Goal: Task Accomplishment & Management: Manage account settings

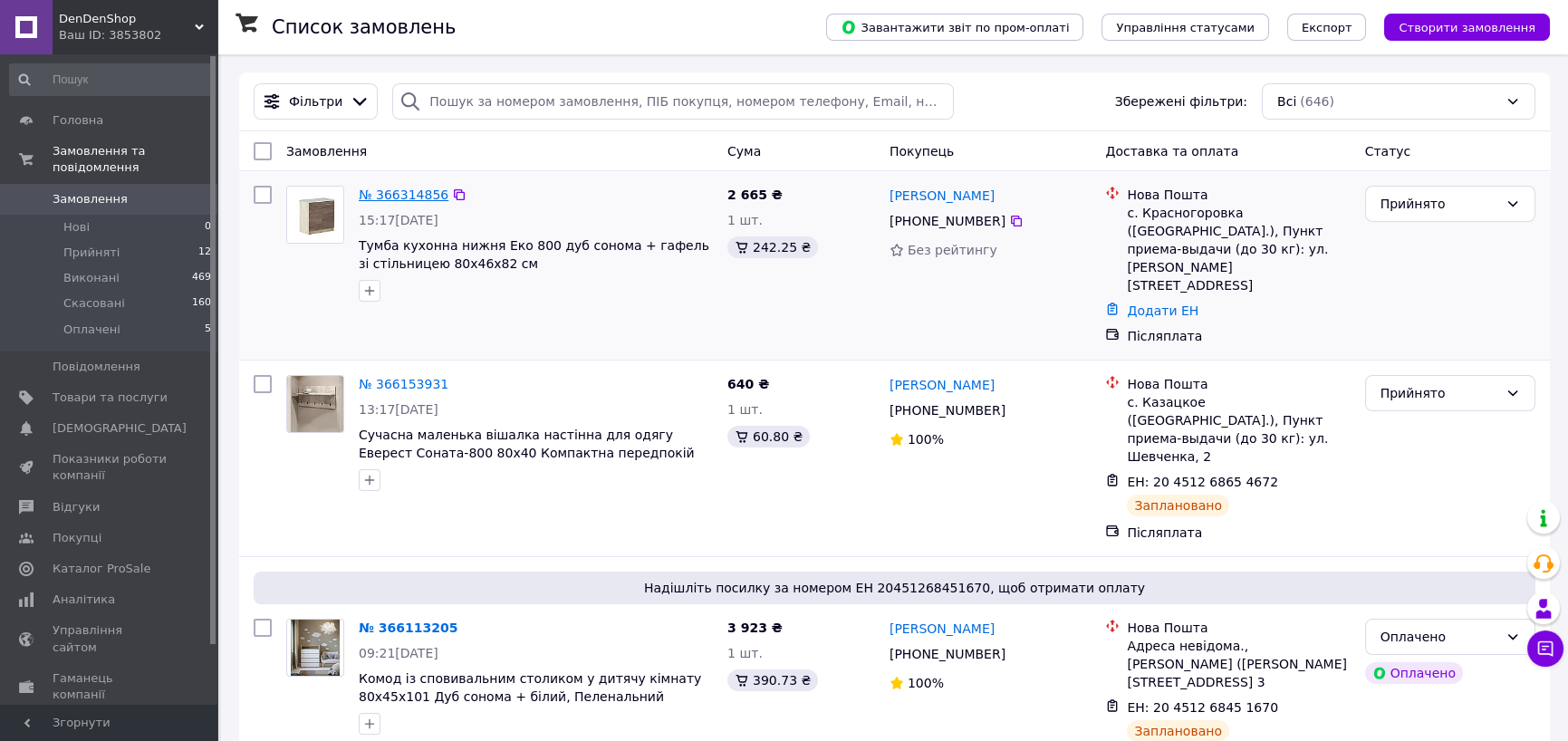
click at [401, 198] on link "№ 366314856" at bounding box center [403, 194] width 90 height 15
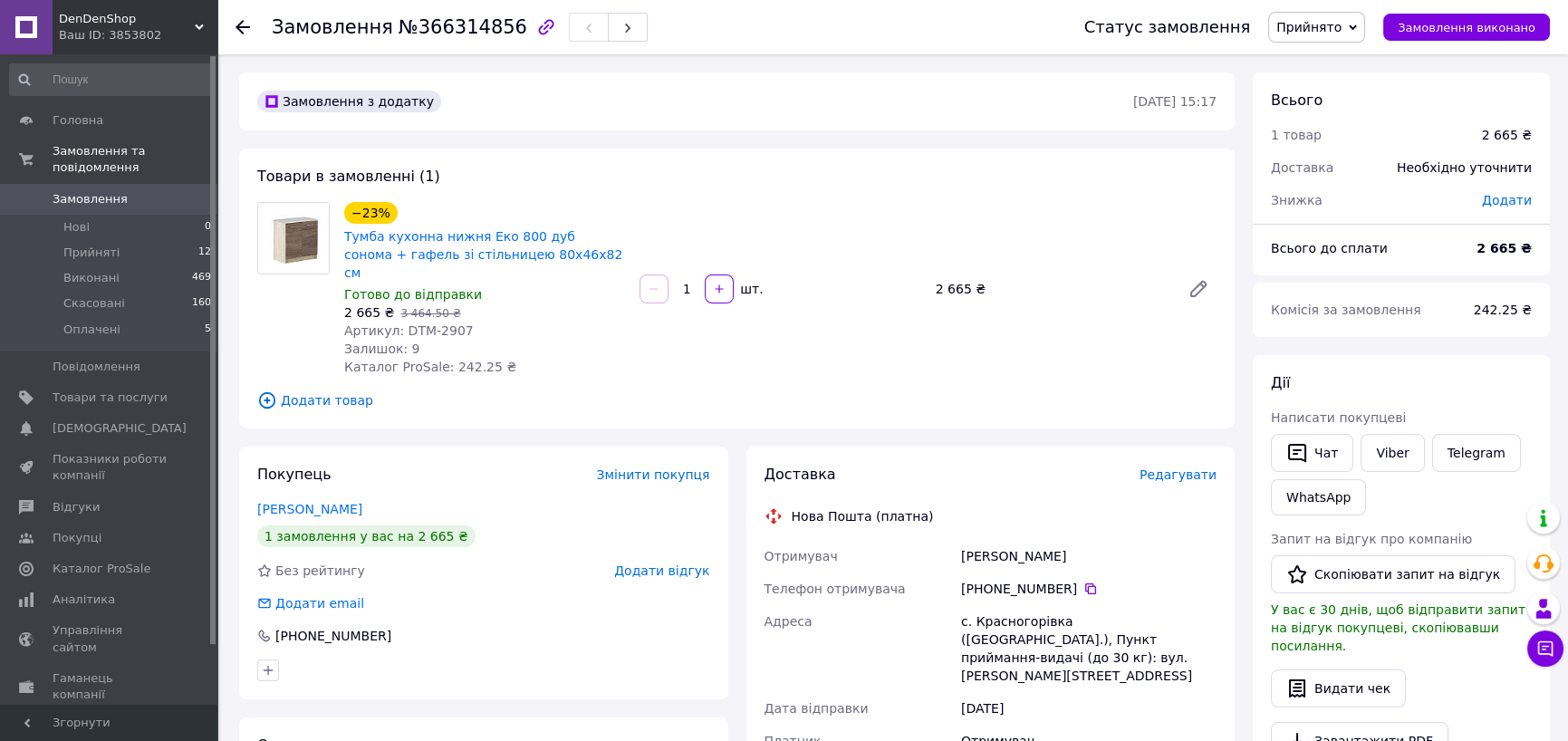
click at [235, 27] on div "Замовлення №366314856 Статус замовлення Прийнято Виконано Скасовано Оплачено За…" at bounding box center [892, 27] width 1351 height 55
click at [237, 27] on use at bounding box center [243, 27] width 15 height 15
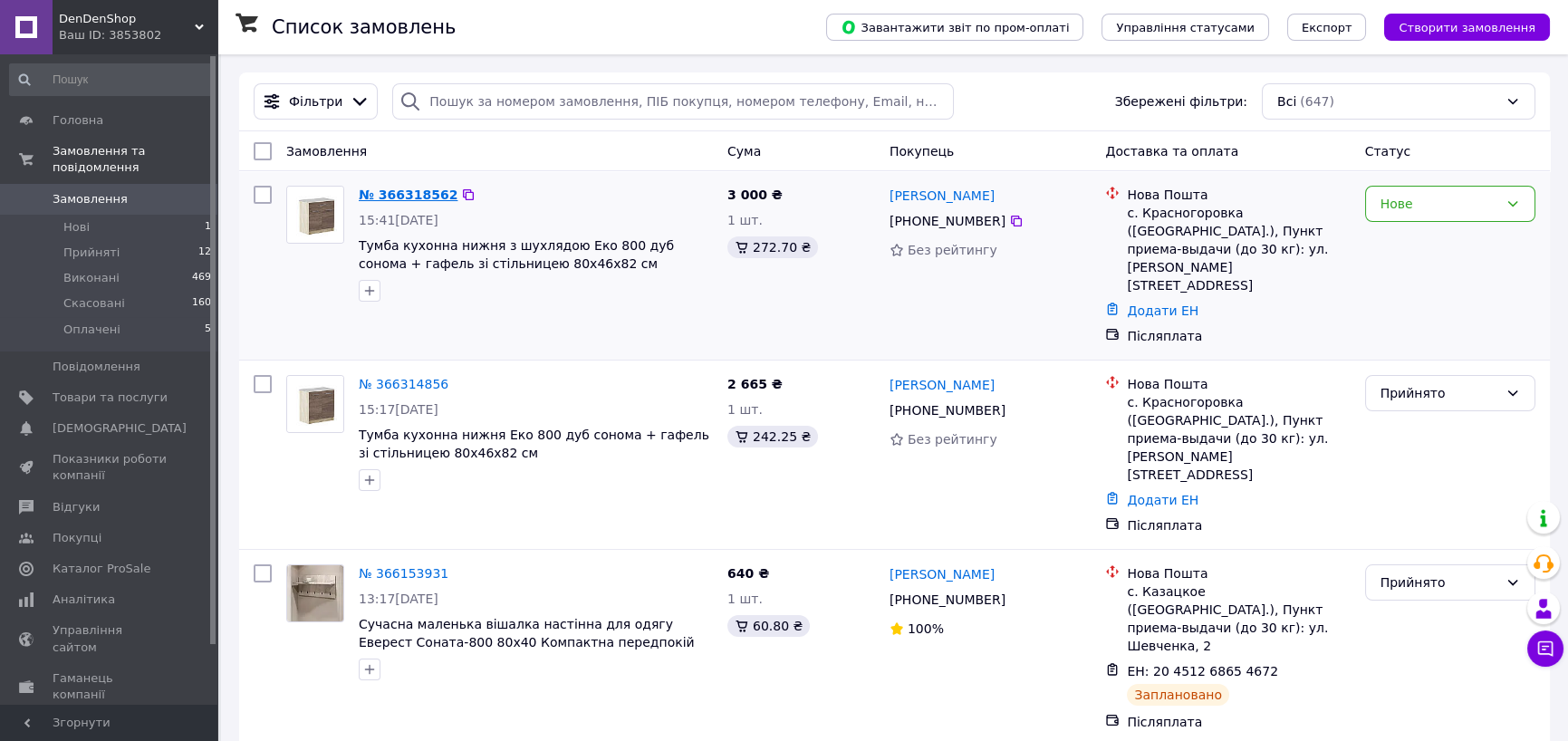
click at [412, 191] on link "№ 366318562" at bounding box center [407, 194] width 99 height 15
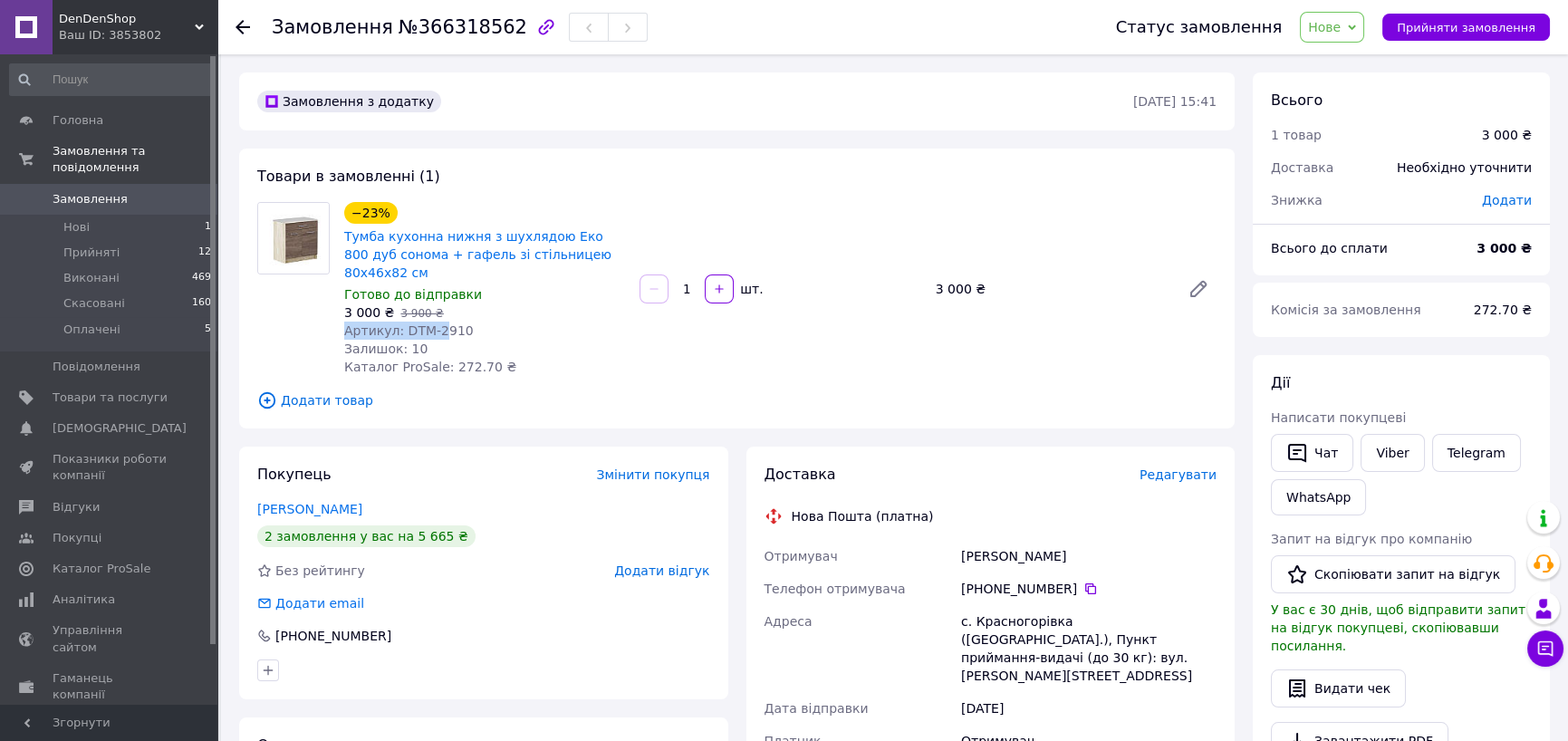
drag, startPoint x: 466, startPoint y: 305, endPoint x: 434, endPoint y: 316, distance: 33.8
click at [434, 316] on div "−23% Тумба кухонна нижня з шухлядою Еко 800 дуб сонома + гафель зі стільницею 8…" at bounding box center [485, 289] width 296 height 181
drag, startPoint x: 502, startPoint y: 316, endPoint x: 482, endPoint y: 317, distance: 20.0
click at [503, 322] on div "Артикул: DTM-2910" at bounding box center [485, 331] width 281 height 18
drag, startPoint x: 421, startPoint y: 313, endPoint x: 395, endPoint y: 319, distance: 26.7
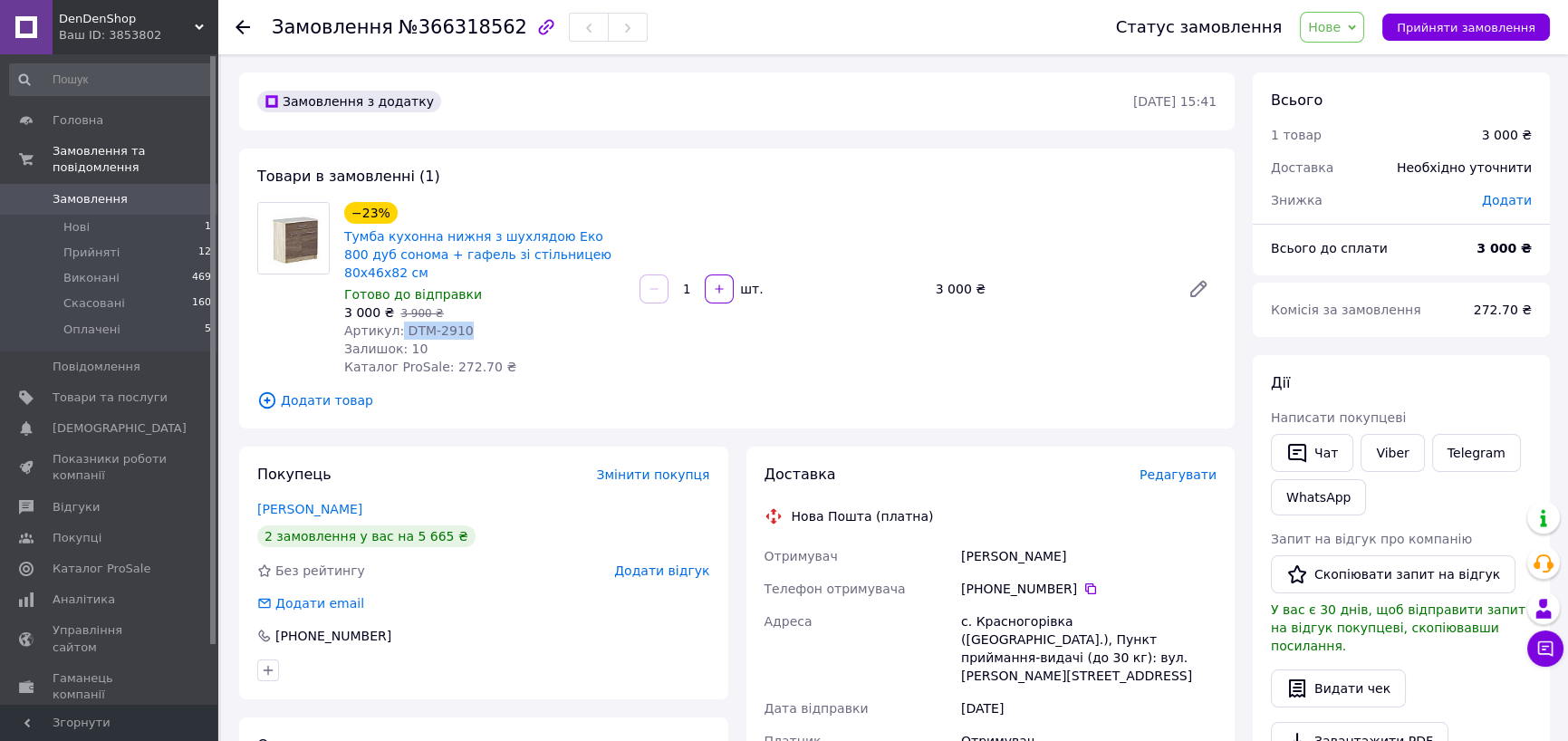
click at [395, 322] on div "Артикул: DTM-2910" at bounding box center [485, 331] width 281 height 18
copy span "DTM-2910"
click at [642, 360] on div "−23% Тумба кухонна нижня з шухлядою Еко 800 дуб сонома + гафель зі стільницею 8…" at bounding box center [781, 289] width 887 height 181
click at [246, 25] on icon at bounding box center [243, 27] width 15 height 15
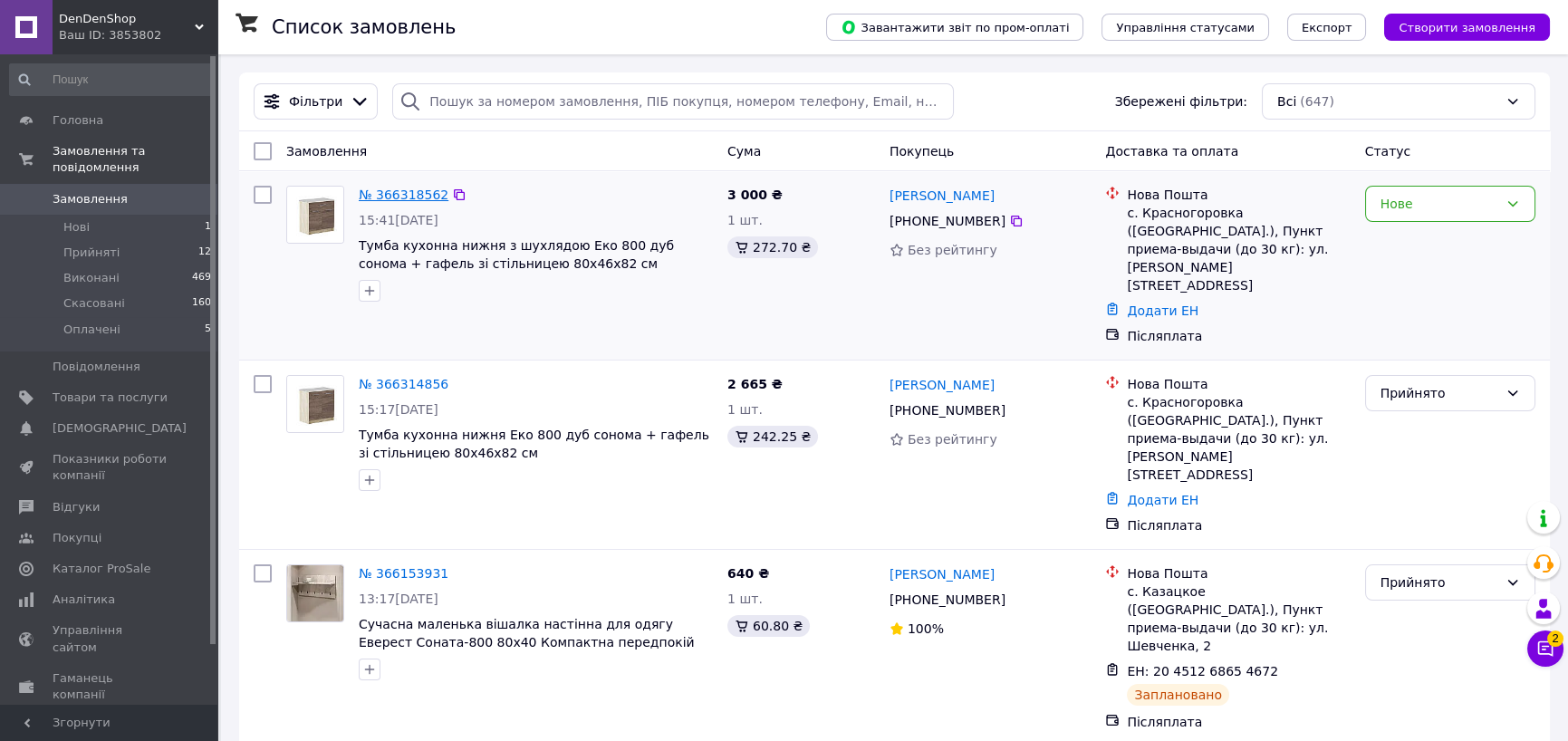
click at [407, 197] on link "№ 366318562" at bounding box center [403, 194] width 90 height 15
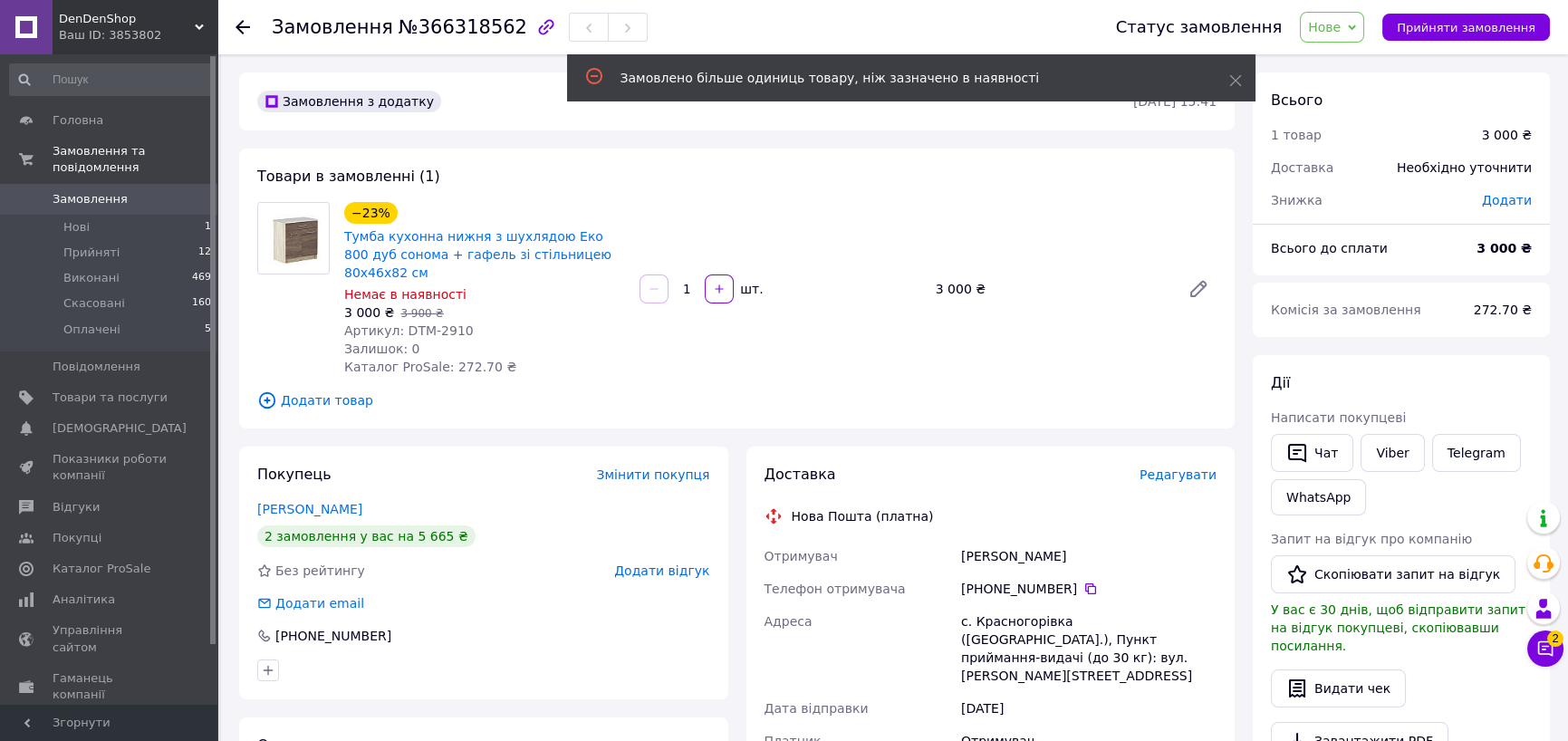
click at [497, 345] on div "−23% Тумба кухонна нижня з шухлядою Еко 800 дуб сонома + гафель зі стільницею 8…" at bounding box center [485, 289] width 296 height 181
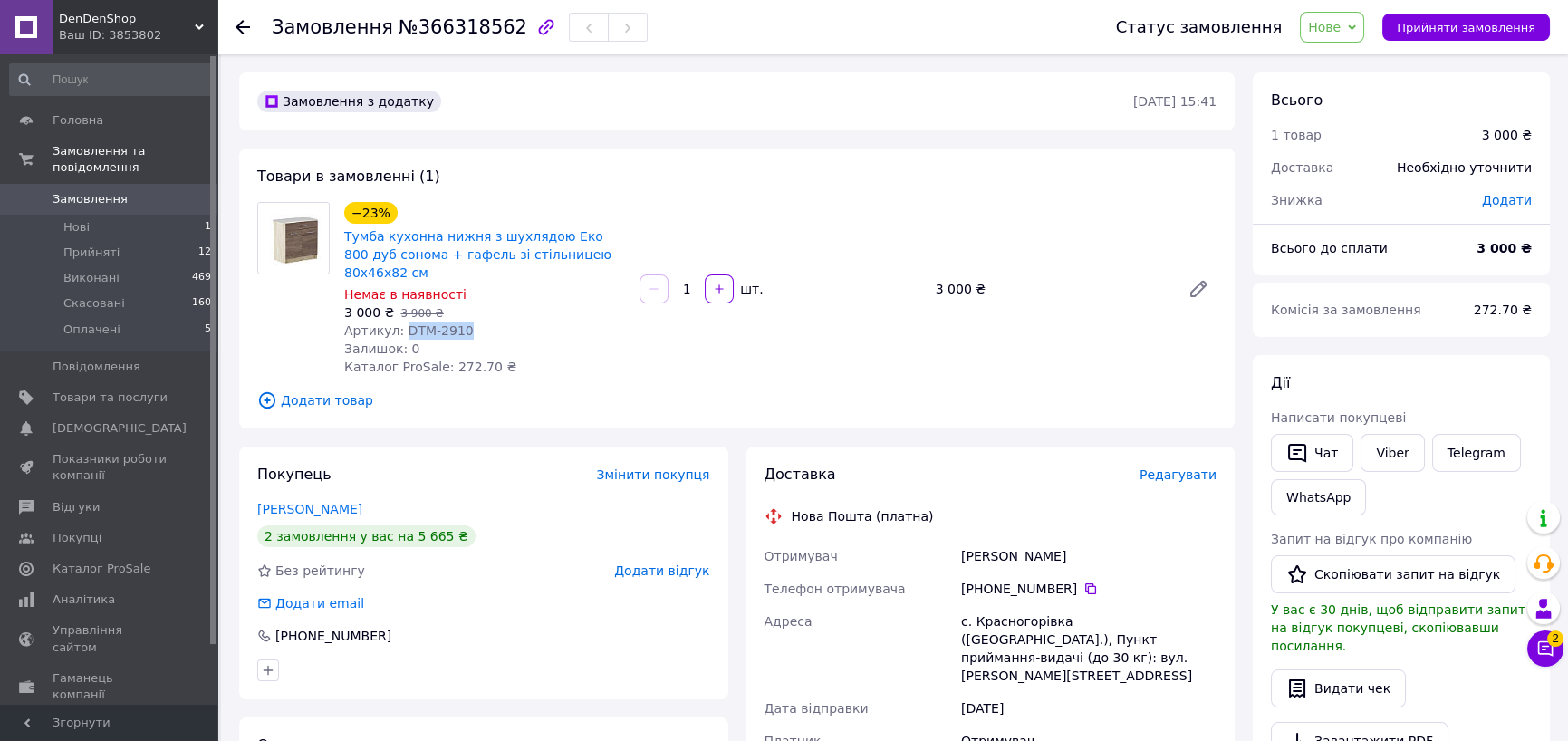
drag, startPoint x: 441, startPoint y: 308, endPoint x: 400, endPoint y: 313, distance: 41.3
click at [400, 322] on div "Артикул: DTM-2910" at bounding box center [485, 331] width 281 height 18
copy span "DTM-2910"
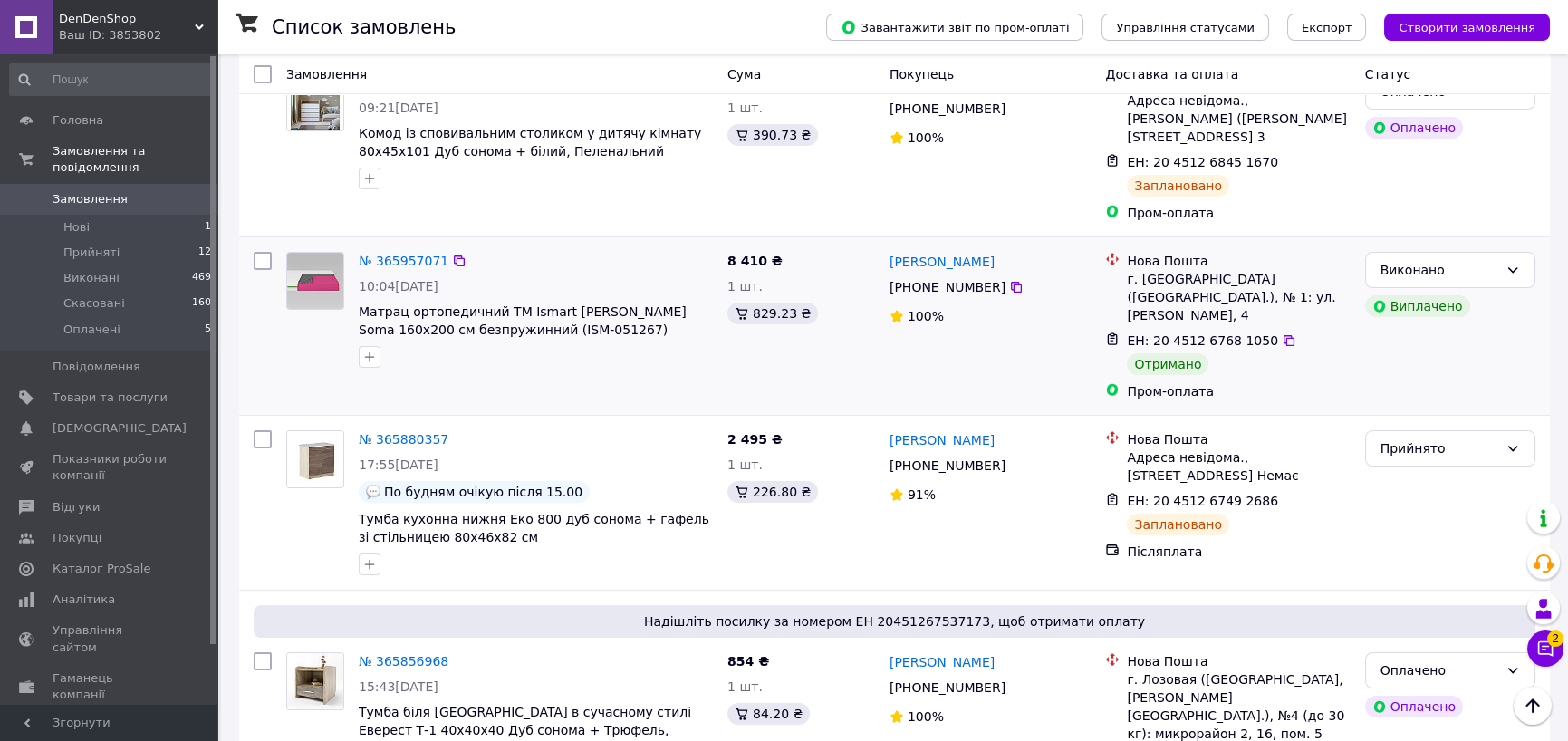
scroll to position [997, 0]
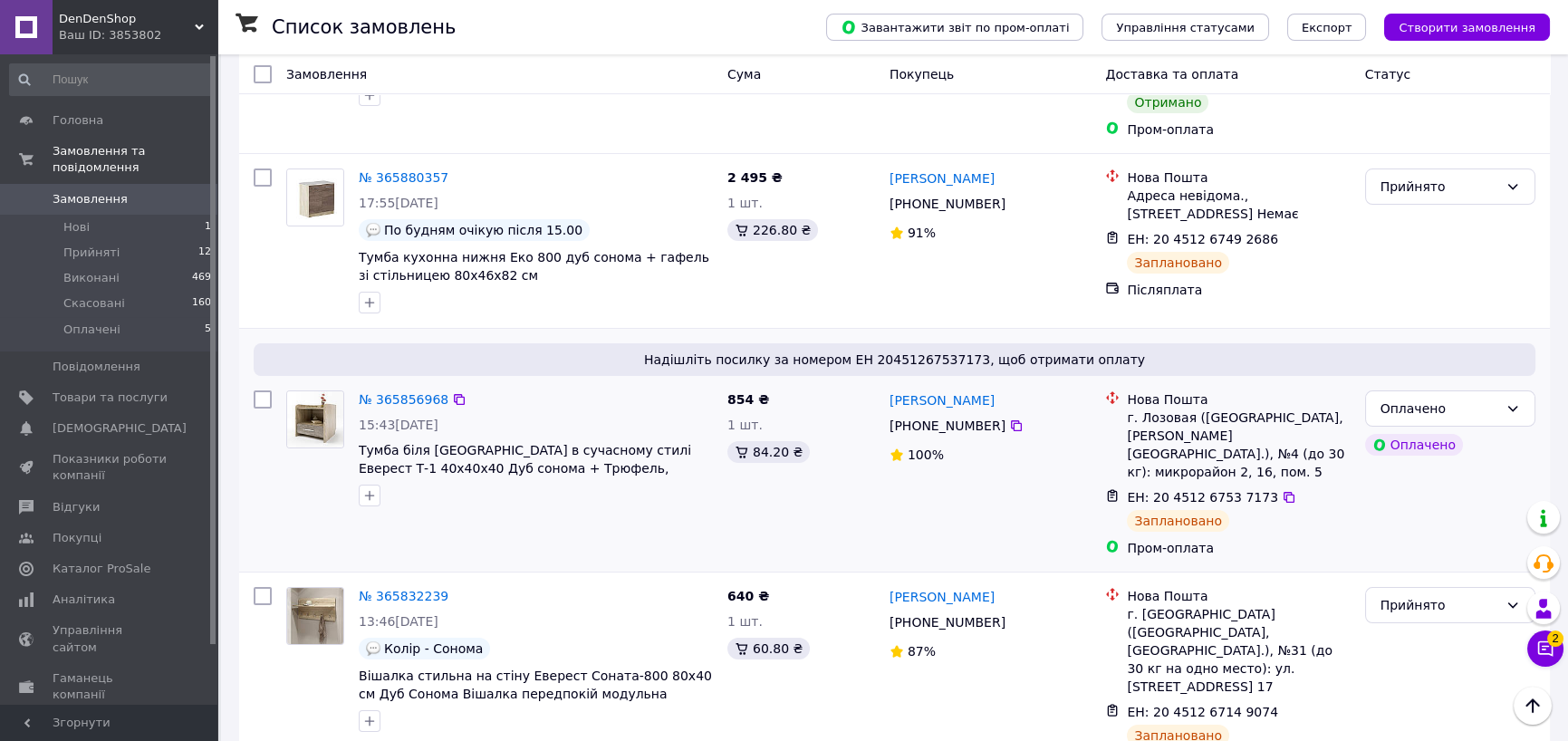
drag, startPoint x: 685, startPoint y: 424, endPoint x: 269, endPoint y: 415, distance: 416.1
click at [269, 415] on div at bounding box center [263, 474] width 33 height 181
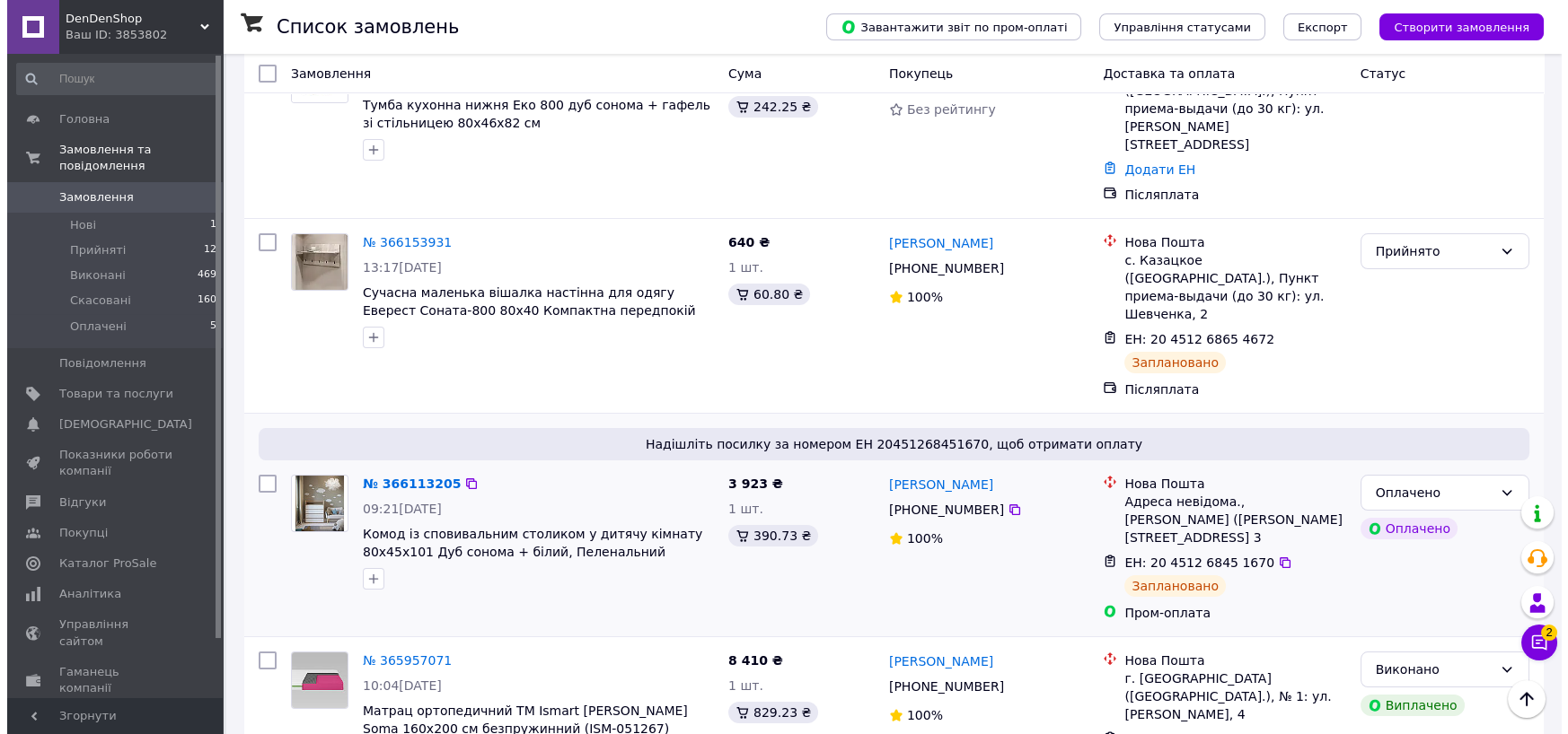
scroll to position [0, 0]
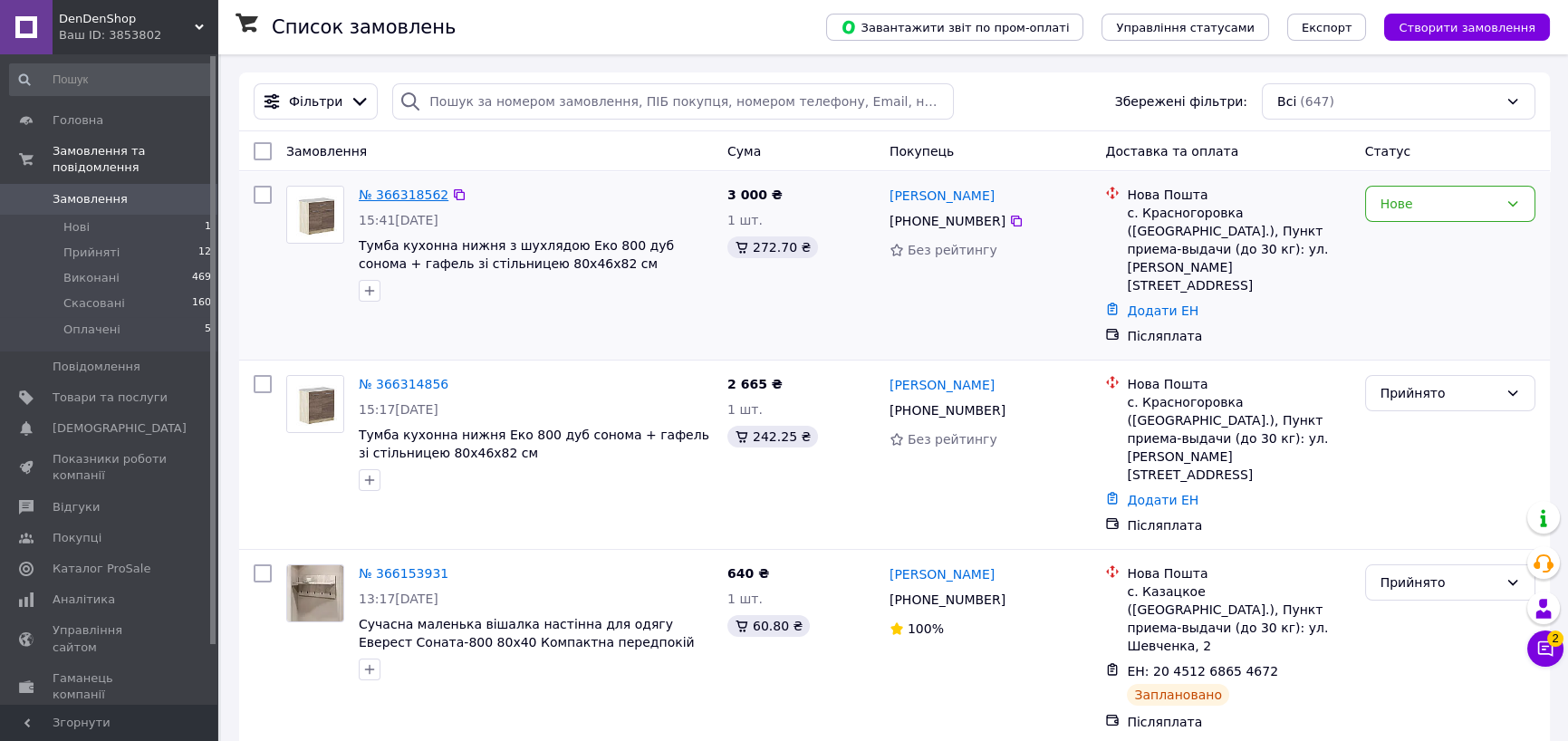
click at [397, 192] on link "№ 366318562" at bounding box center [403, 194] width 90 height 15
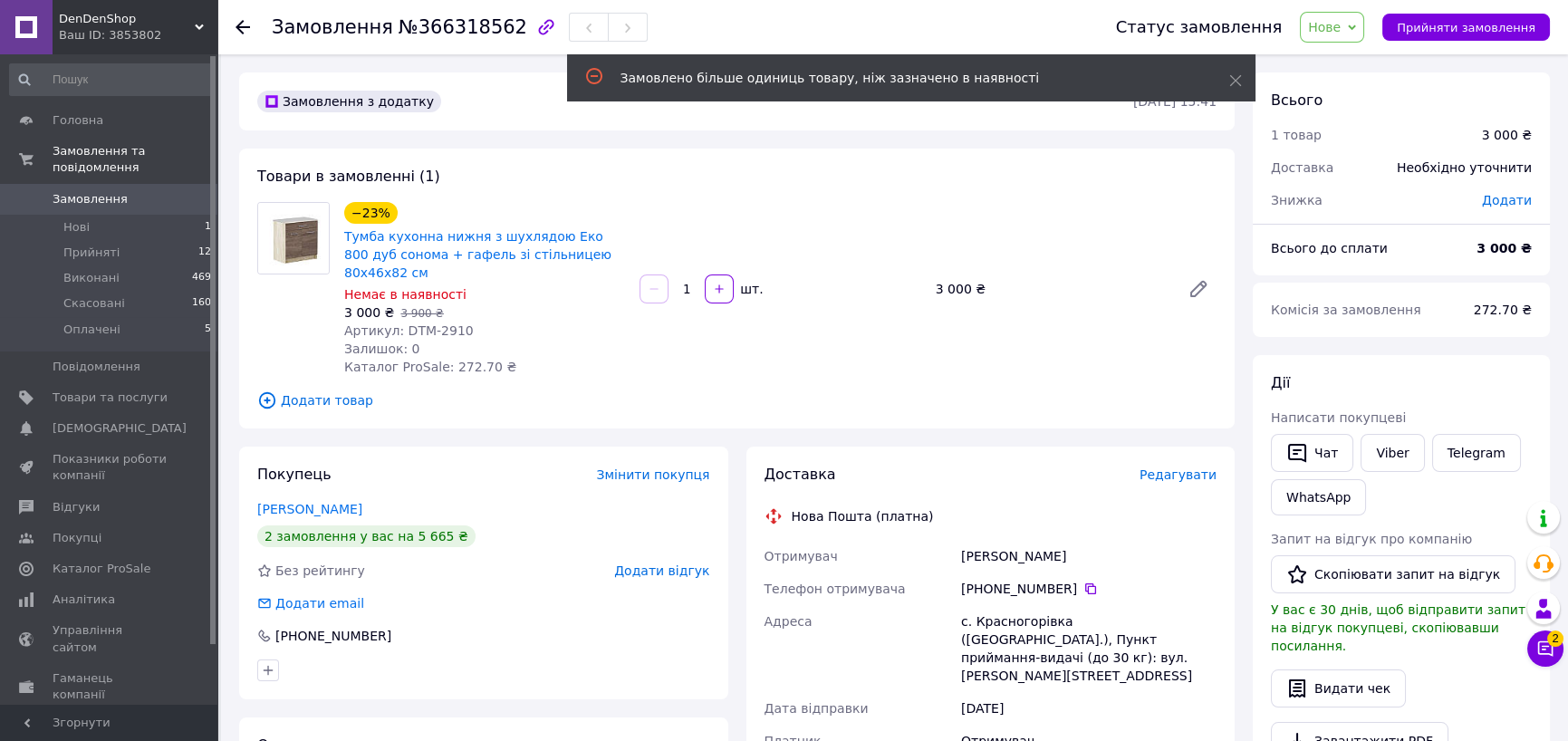
click at [1341, 33] on span "Нове" at bounding box center [1324, 27] width 33 height 15
click at [1354, 116] on li "Скасовано" at bounding box center [1343, 118] width 84 height 27
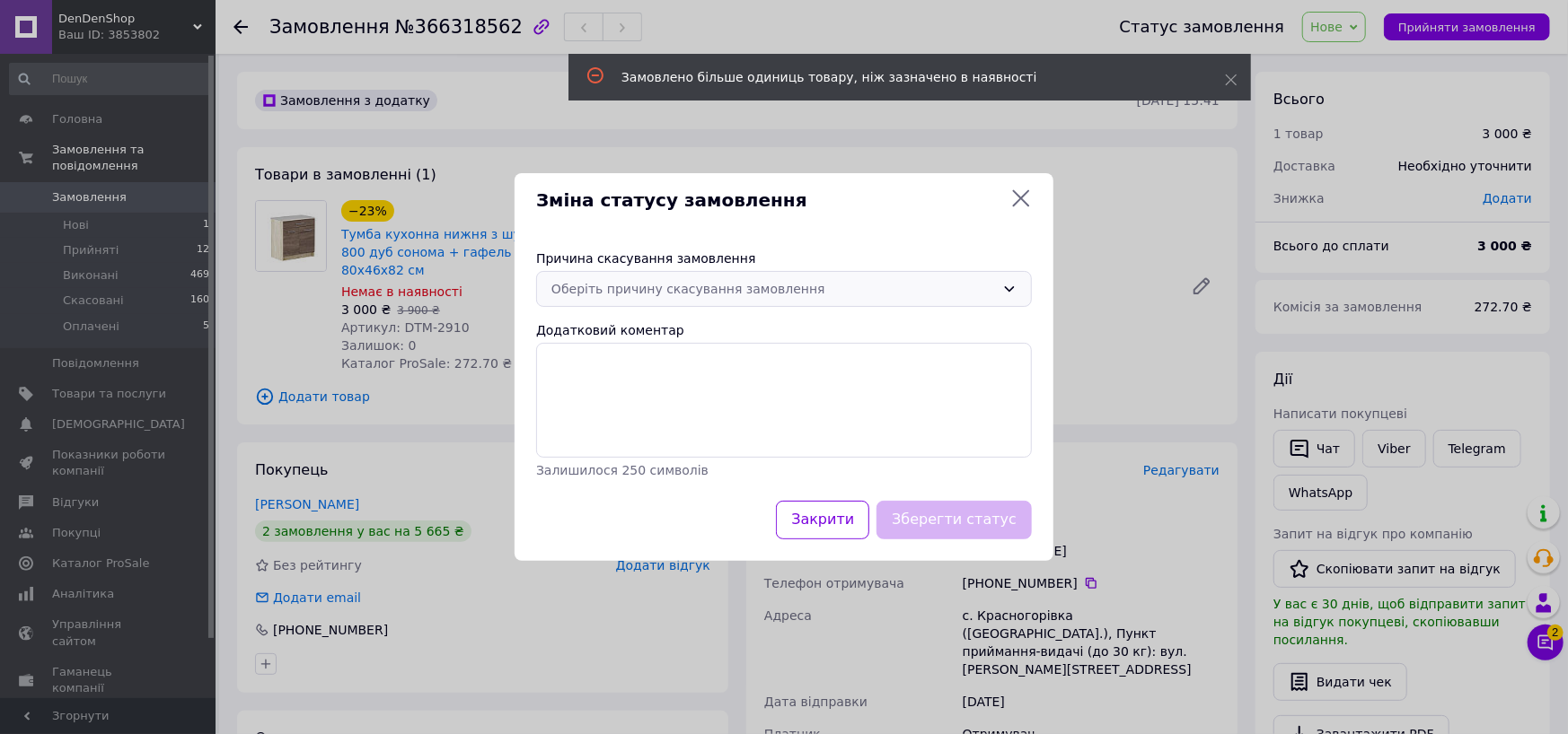
click at [688, 288] on div "Оберіть причину скасування замовлення" at bounding box center [774, 289] width 444 height 20
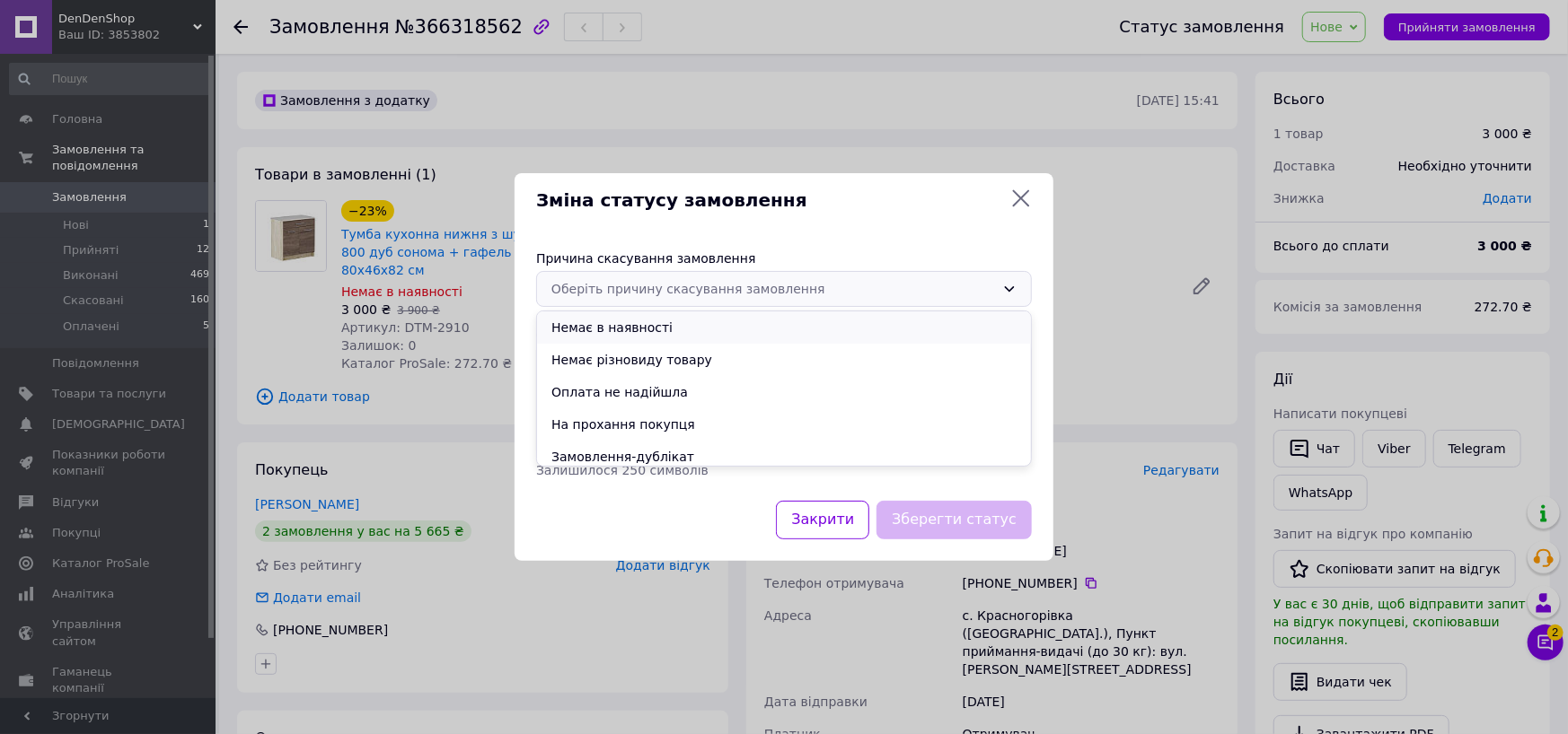
click at [621, 322] on li "Немає в наявності" at bounding box center [784, 328] width 494 height 33
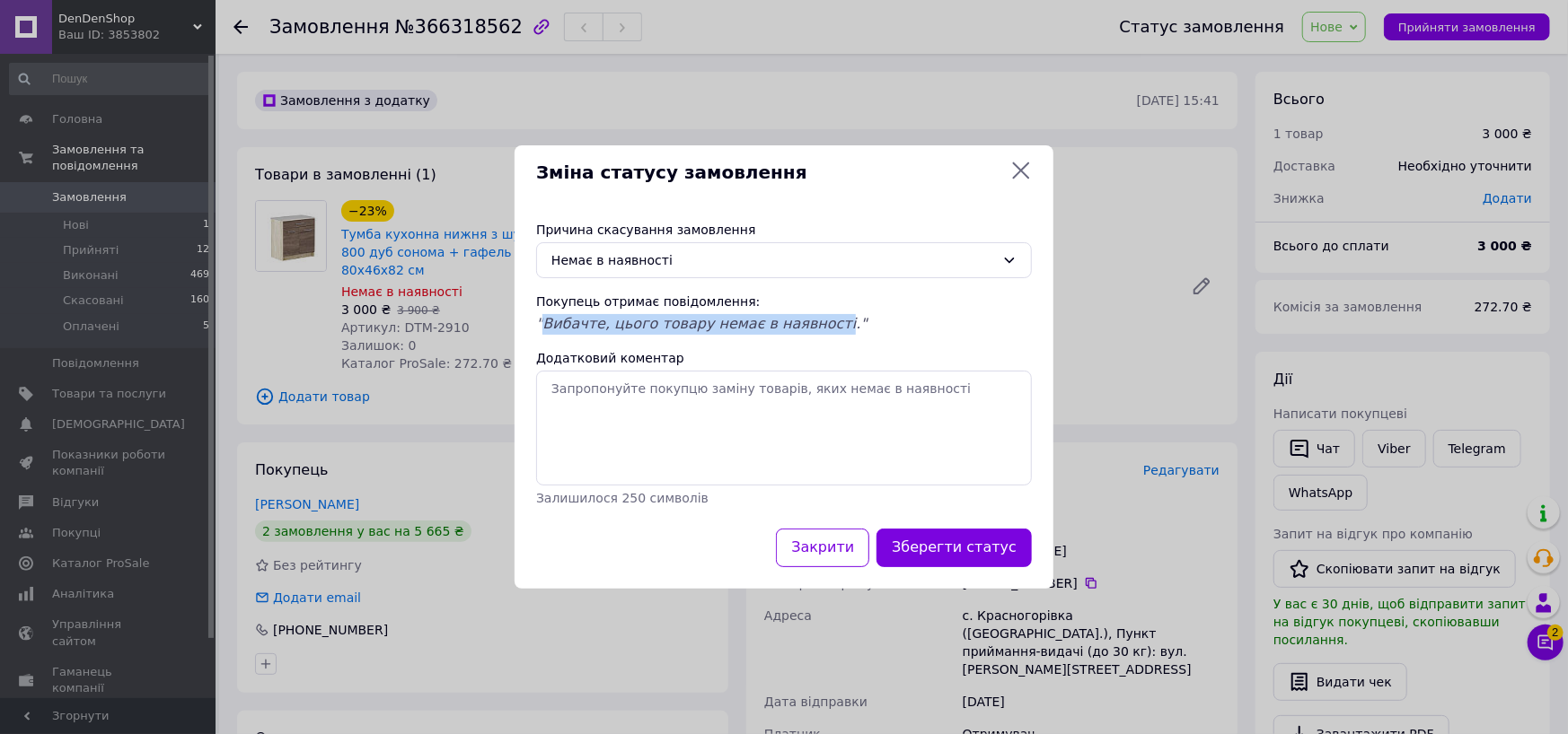
drag, startPoint x: 542, startPoint y: 324, endPoint x: 825, endPoint y: 328, distance: 283.0
click at [825, 328] on span ""Вибачте, цього товару немає в наявності."" at bounding box center [702, 323] width 332 height 17
copy span "Вибачте, цього товару немає в наявності"
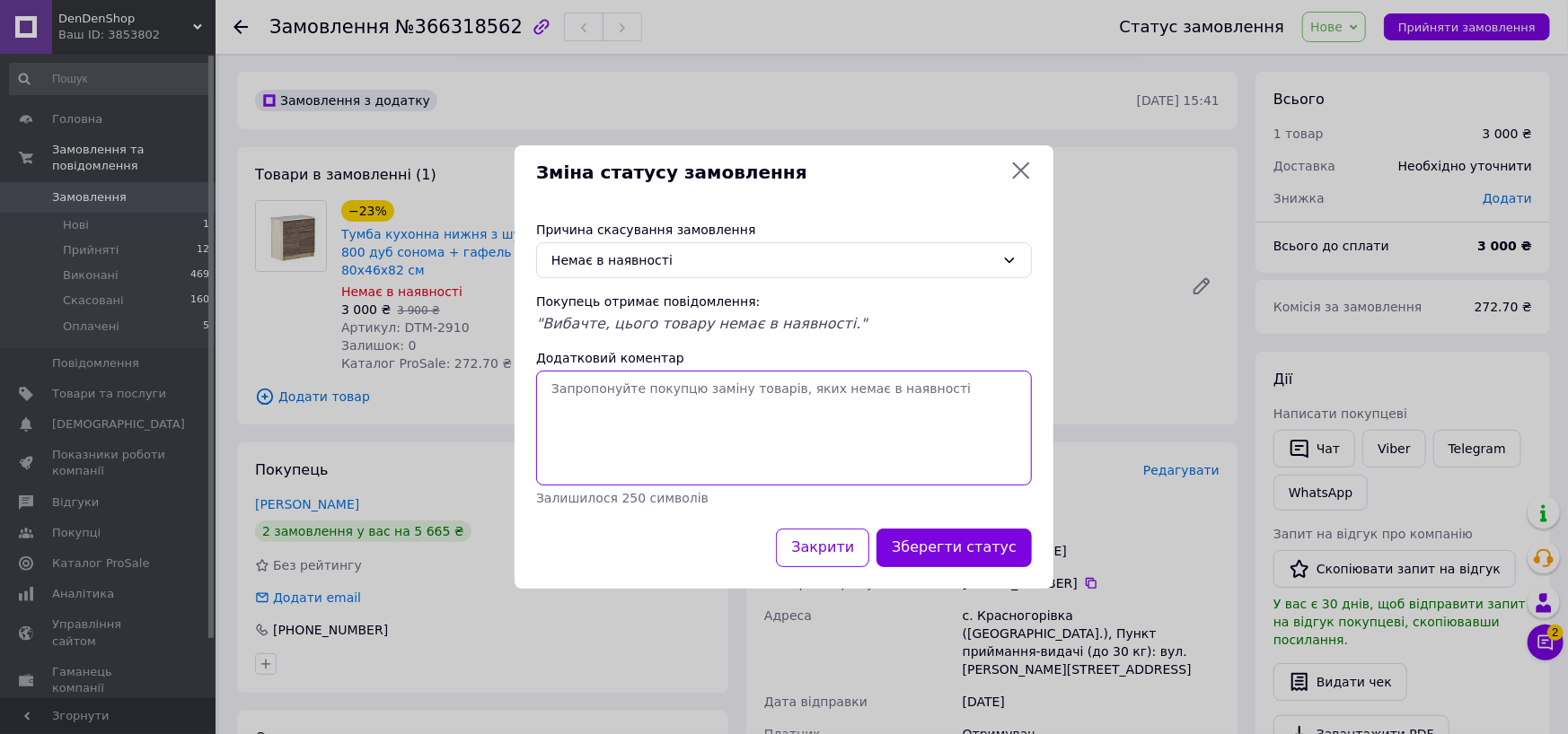
drag, startPoint x: 646, startPoint y: 406, endPoint x: 627, endPoint y: 406, distance: 19.0
click at [631, 406] on textarea "Додатковий коментар" at bounding box center [784, 428] width 495 height 114
paste textarea "Вибачте, цього товару немає в наявності"
type textarea "Вибачте, цього товару немає в наявності"
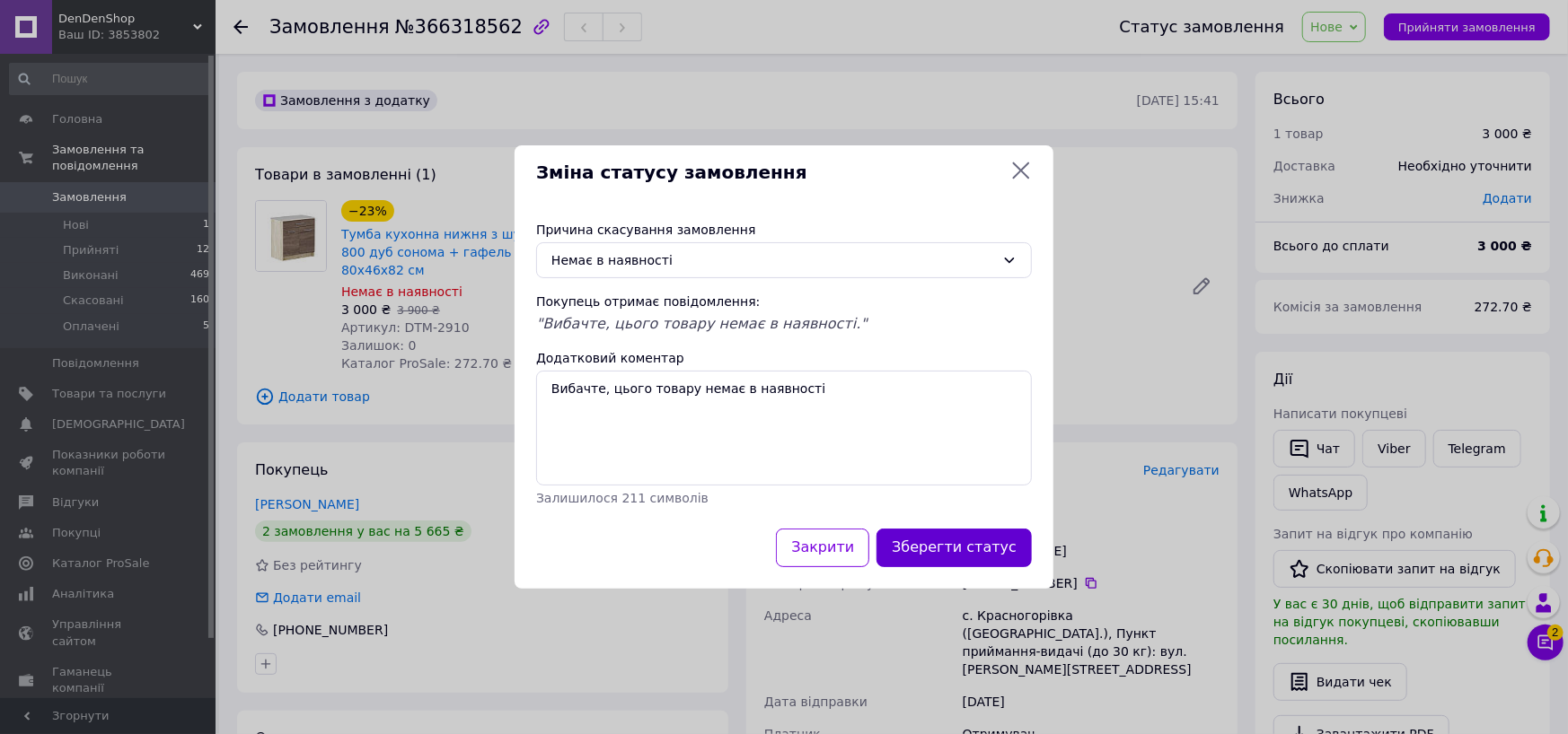
click at [949, 548] on button "Зберегти статус" at bounding box center [953, 548] width 155 height 38
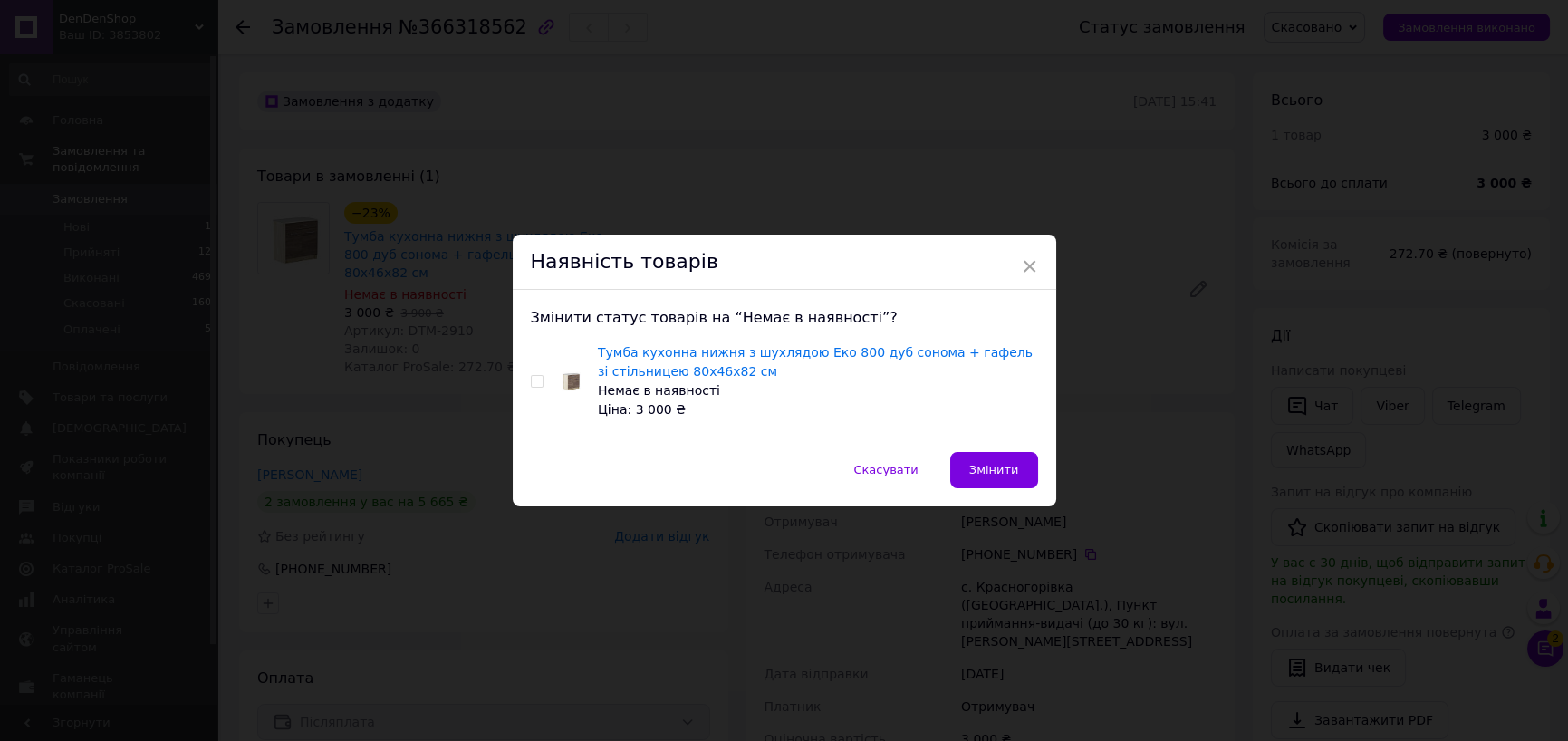
click at [535, 383] on input "checkbox" at bounding box center [537, 382] width 12 height 12
checkbox input "true"
click at [993, 479] on button "Змінити" at bounding box center [995, 470] width 88 height 36
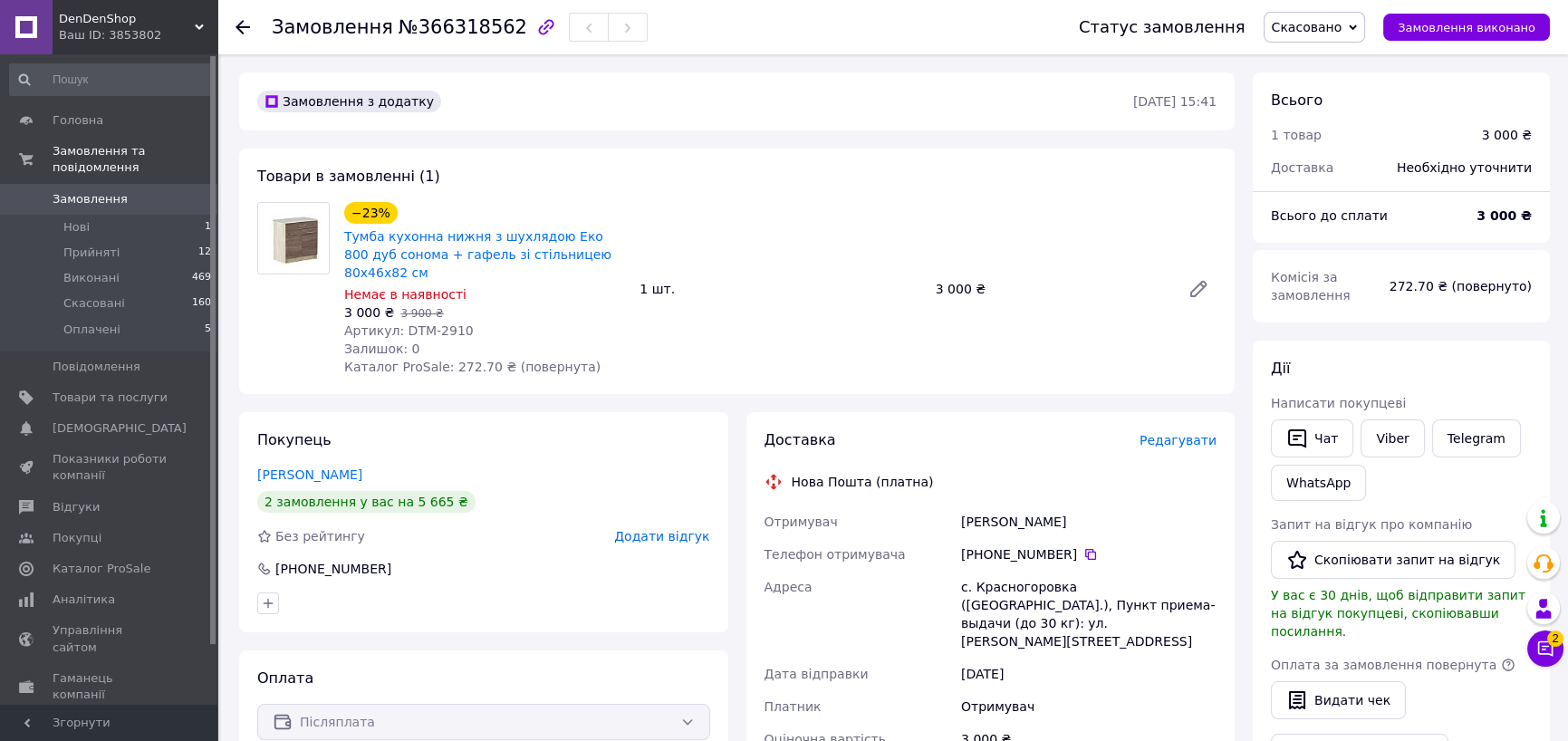
click at [820, 299] on div "−23% Тумба кухонна нижня з шухлядою Еко 800 дуб сонома + гафель зі стільницею 8…" at bounding box center [781, 289] width 887 height 181
click at [233, 23] on div "Замовлення №366318562 Статус замовлення Скасовано Прийнято Виконано Оплачено За…" at bounding box center [892, 27] width 1351 height 55
click at [236, 27] on use at bounding box center [243, 27] width 15 height 15
